Goal: Information Seeking & Learning: Find specific fact

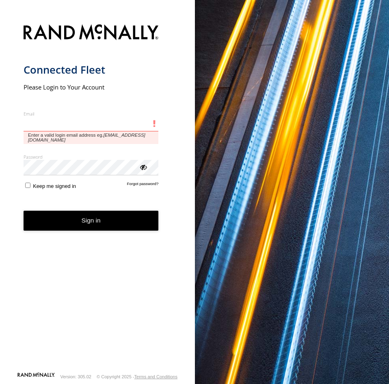
type input "**********"
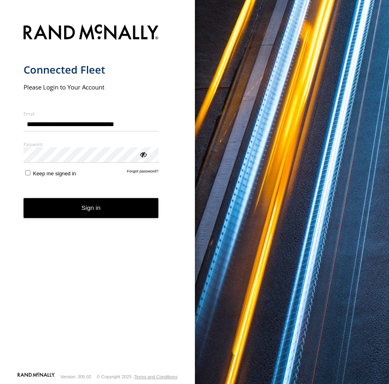
click at [78, 212] on button "Sign in" at bounding box center [91, 208] width 135 height 20
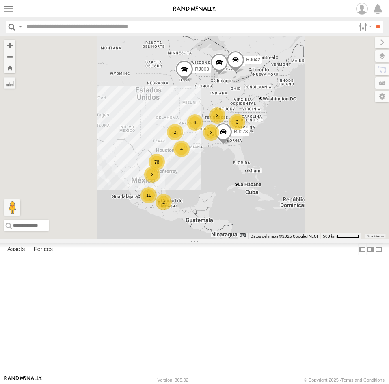
click at [79, 26] on input "text" at bounding box center [189, 27] width 332 height 12
paste input "*****"
type input "*****"
click at [373, 21] on input "**" at bounding box center [377, 27] width 9 height 12
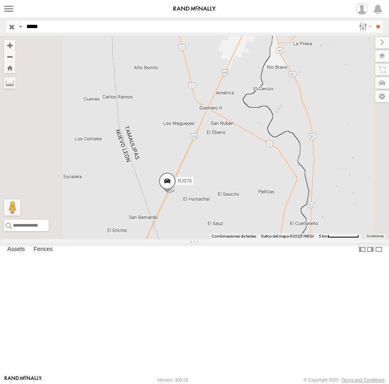
drag, startPoint x: 266, startPoint y: 221, endPoint x: 317, endPoint y: 275, distance: 74.4
click at [317, 239] on div "RJ076" at bounding box center [194, 137] width 389 height 203
click at [386, 56] on label at bounding box center [375, 55] width 30 height 11
click at [0, 0] on span "Basemaps" at bounding box center [0, 0] width 0 height 0
click at [0, 0] on span "Satellite + Roadmap" at bounding box center [0, 0] width 0 height 0
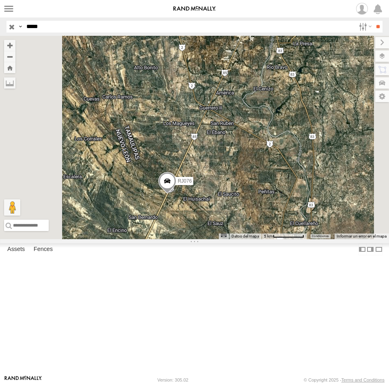
click at [247, 172] on div "RJ076" at bounding box center [194, 137] width 389 height 203
click at [362, 41] on label at bounding box center [375, 42] width 27 height 11
click at [176, 194] on span at bounding box center [168, 183] width 18 height 22
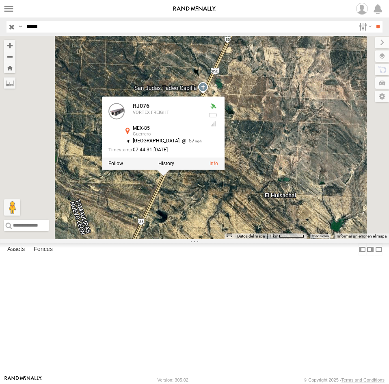
drag, startPoint x: 266, startPoint y: 268, endPoint x: 279, endPoint y: 276, distance: 15.6
click at [279, 239] on div "RJ076 RJ076 VORTEX FREIGHT MEX-85 Guerrero 27.17431 , -99.66613 [GEOGRAPHIC_DAT…" at bounding box center [194, 137] width 389 height 203
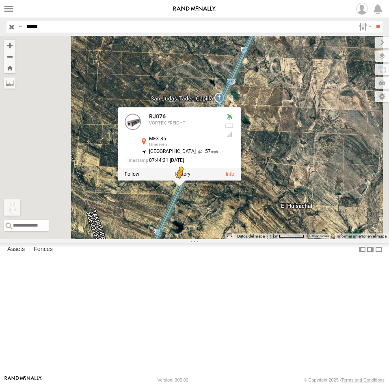
drag, startPoint x: 221, startPoint y: 343, endPoint x: 282, endPoint y: 254, distance: 107.5
click at [282, 239] on div "RJ076 RJ076 VORTEX FREIGHT MEX-85 Guerrero 27.17431 , -99.66613 [GEOGRAPHIC_DAT…" at bounding box center [194, 137] width 389 height 203
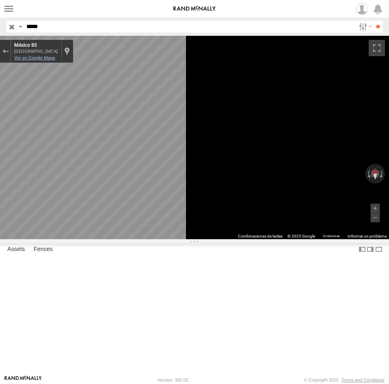
click at [55, 58] on link "Ver en Google Maps" at bounding box center [34, 57] width 41 height 5
click at [11, 54] on button "Sal de Street View" at bounding box center [5, 51] width 11 height 11
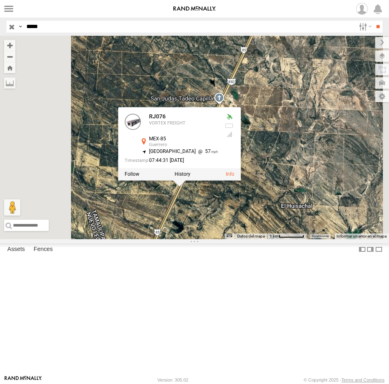
click at [292, 239] on div "RJ076 RJ076 VORTEX FREIGHT MEX-85 Guerrero 27.17431 , -99.66613 [GEOGRAPHIC_DAT…" at bounding box center [194, 137] width 389 height 203
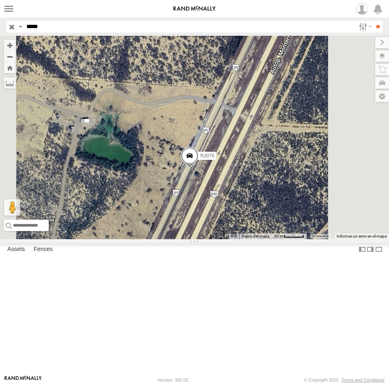
click at [199, 169] on span at bounding box center [190, 158] width 18 height 22
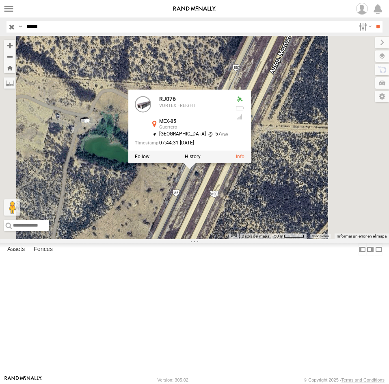
click at [302, 239] on div "RJ076 RJ076 VORTEX FREIGHT MEX-85 Guerrero 27.17431 , -99.66613 [GEOGRAPHIC_DAT…" at bounding box center [194, 137] width 389 height 203
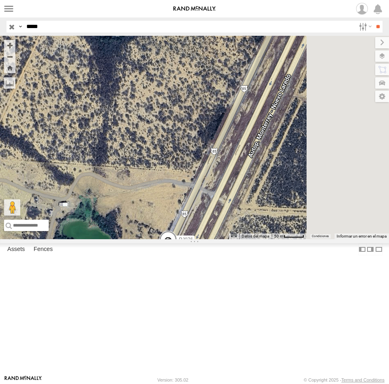
drag, startPoint x: 296, startPoint y: 256, endPoint x: 276, endPoint y: 339, distance: 85.4
click at [276, 239] on div "RJ076 Cargando..." at bounding box center [194, 137] width 389 height 203
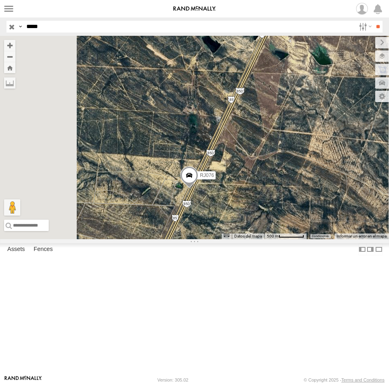
drag, startPoint x: 326, startPoint y: 215, endPoint x: 315, endPoint y: 206, distance: 13.6
click at [318, 194] on div "RJ076 Cargando..." at bounding box center [194, 137] width 389 height 203
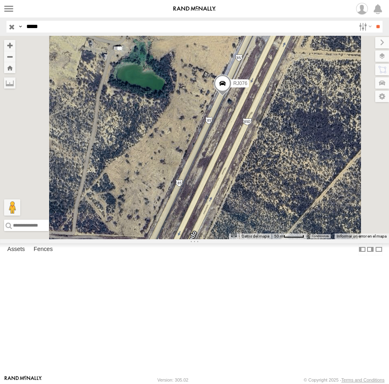
drag, startPoint x: 268, startPoint y: 288, endPoint x: 339, endPoint y: 215, distance: 100.9
click at [339, 215] on div "RJ076 Cargando..." at bounding box center [194, 137] width 389 height 203
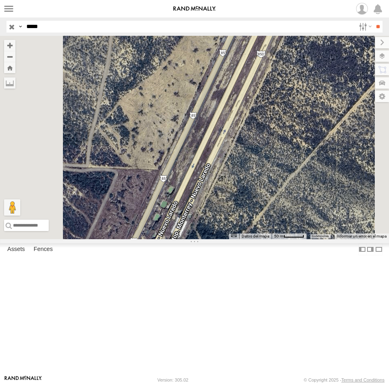
drag, startPoint x: 334, startPoint y: 291, endPoint x: 352, endPoint y: 219, distance: 74.8
click at [352, 219] on div "RJ076 Cargando..." at bounding box center [194, 137] width 389 height 203
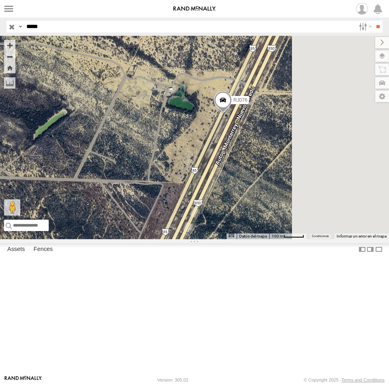
drag, startPoint x: 288, startPoint y: 303, endPoint x: 283, endPoint y: 322, distance: 19.3
click at [284, 239] on div "RJ076 Cargando..." at bounding box center [194, 137] width 389 height 203
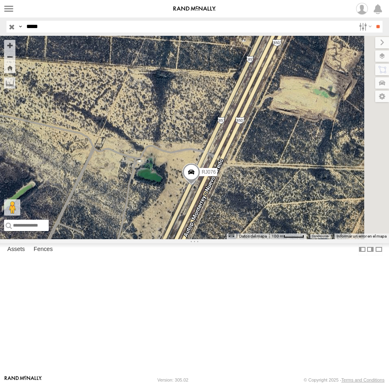
drag, startPoint x: 289, startPoint y: 255, endPoint x: 279, endPoint y: 300, distance: 45.3
click at [279, 239] on div "RJ076 Cargando..." at bounding box center [194, 137] width 389 height 203
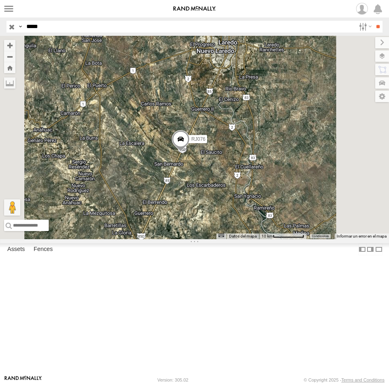
drag, startPoint x: 324, startPoint y: 154, endPoint x: 335, endPoint y: 185, distance: 33.2
click at [335, 185] on div "RJ076 Cargando..." at bounding box center [194, 137] width 389 height 203
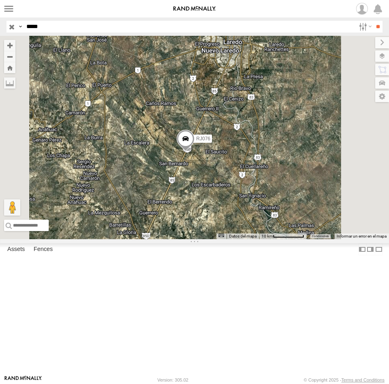
drag, startPoint x: 326, startPoint y: 185, endPoint x: 332, endPoint y: 185, distance: 5.7
click at [332, 185] on div "RJ076 Cargando..." at bounding box center [194, 137] width 389 height 203
